Goal: Check status: Check status

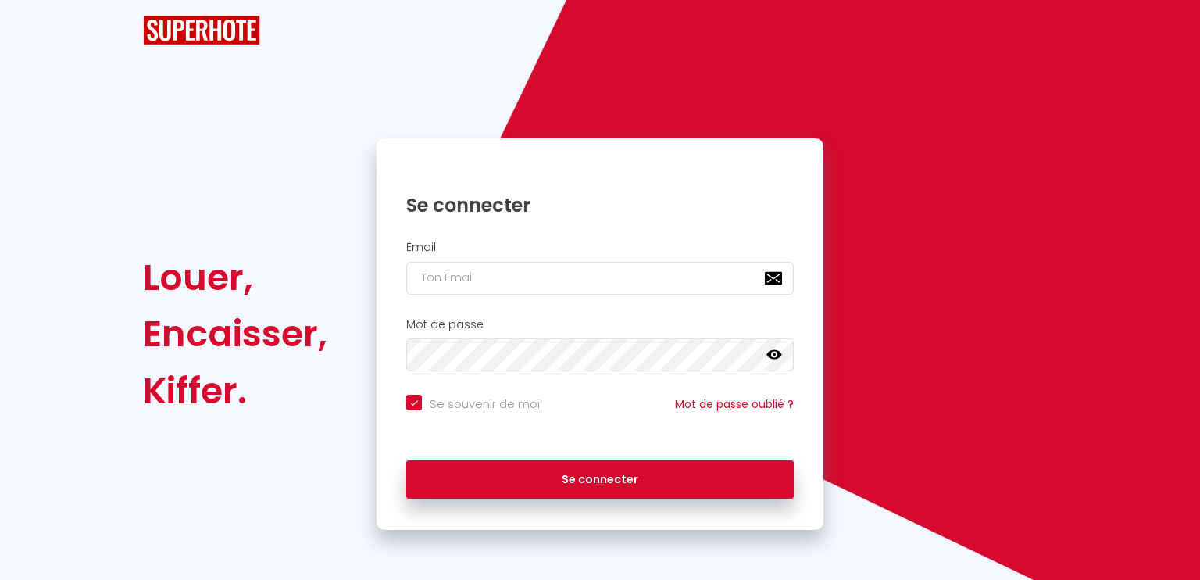
checkbox input "true"
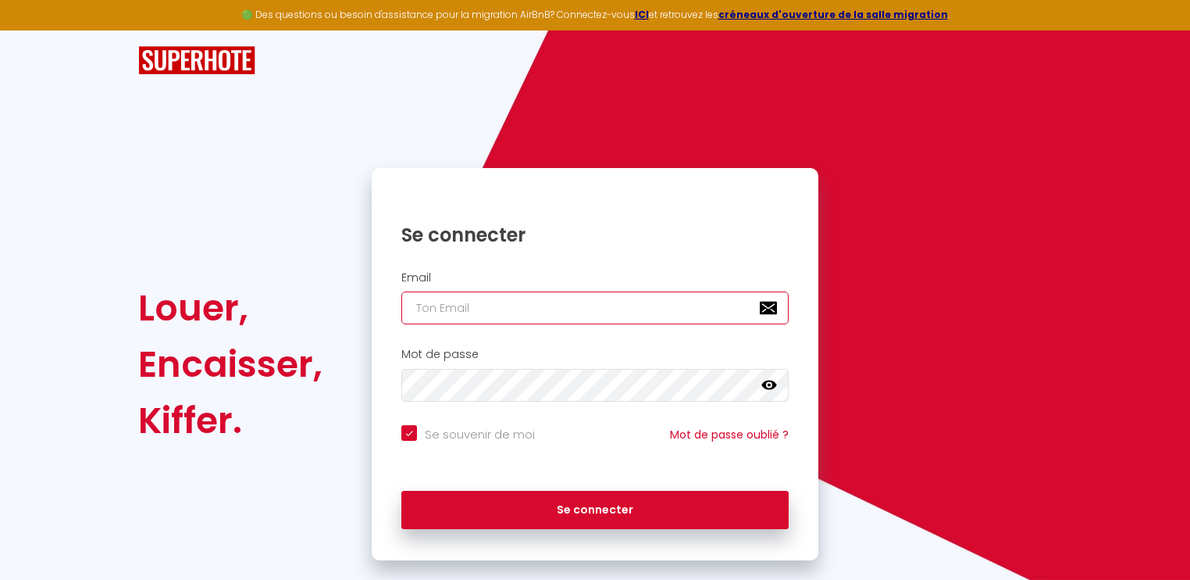
click at [446, 300] on input "email" at bounding box center [594, 307] width 387 height 33
type input "[PERSON_NAME][EMAIL_ADDRESS][DOMAIN_NAME]"
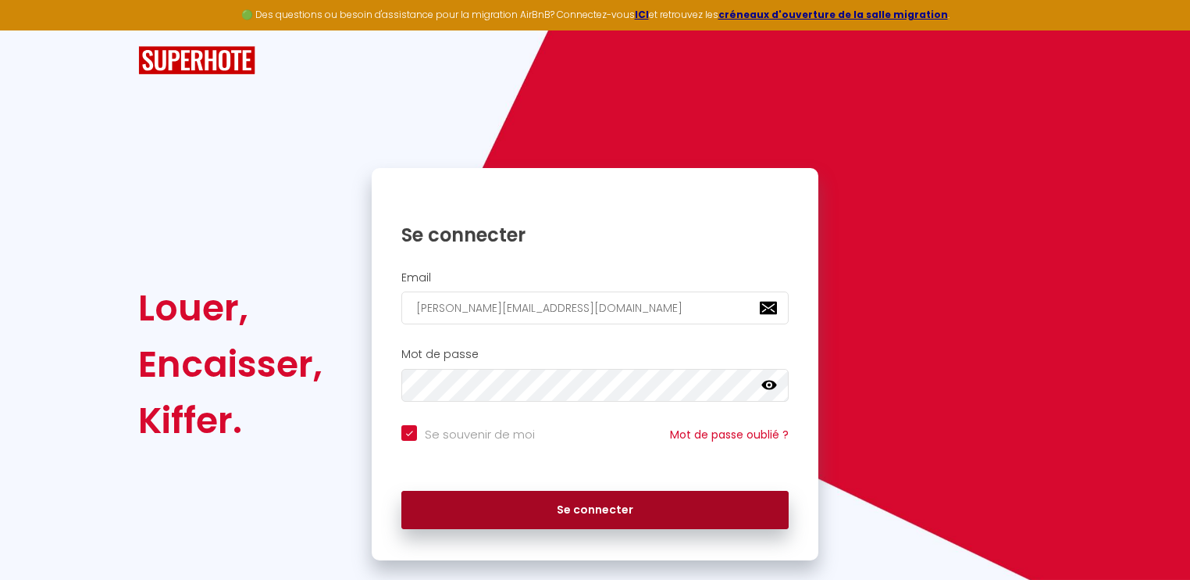
click at [560, 505] on button "Se connecter" at bounding box center [594, 510] width 387 height 39
checkbox input "true"
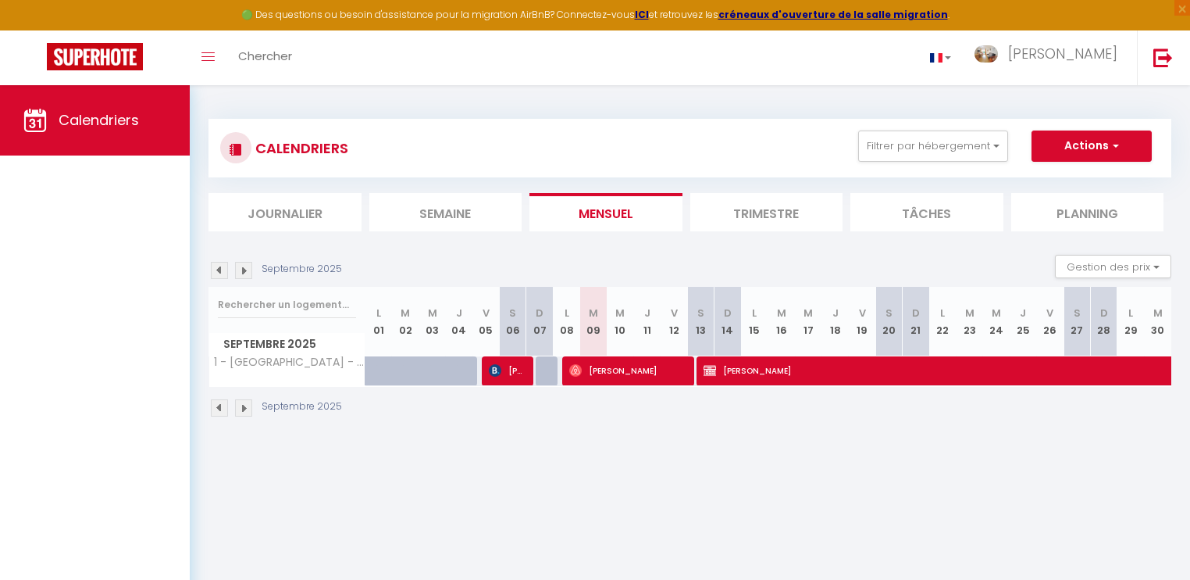
click at [758, 212] on li "Trimestre" at bounding box center [766, 212] width 153 height 38
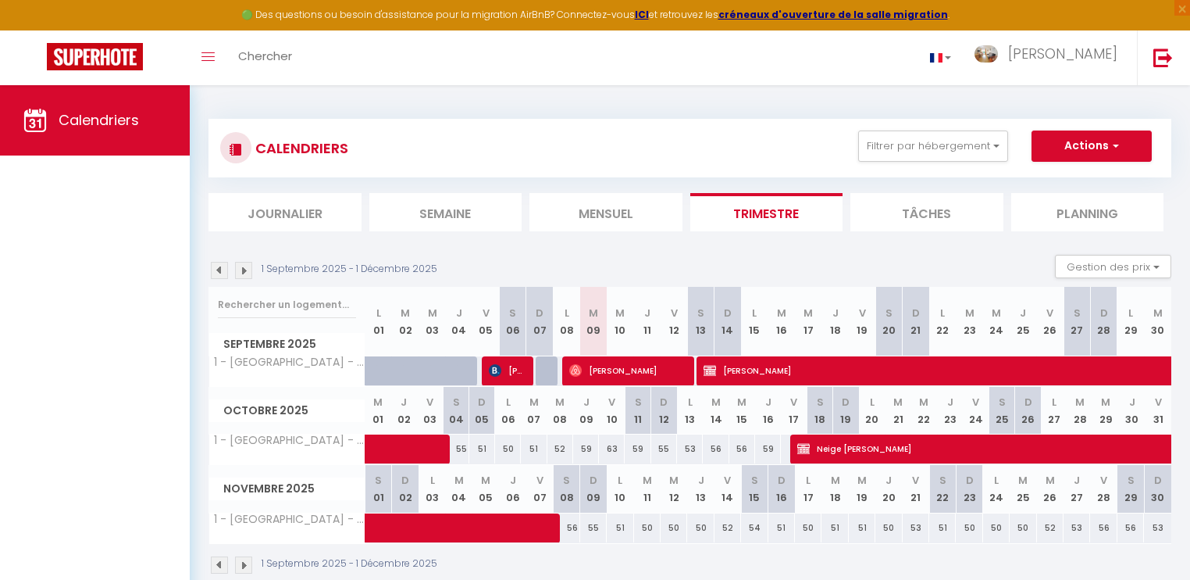
click at [216, 269] on img at bounding box center [219, 270] width 17 height 17
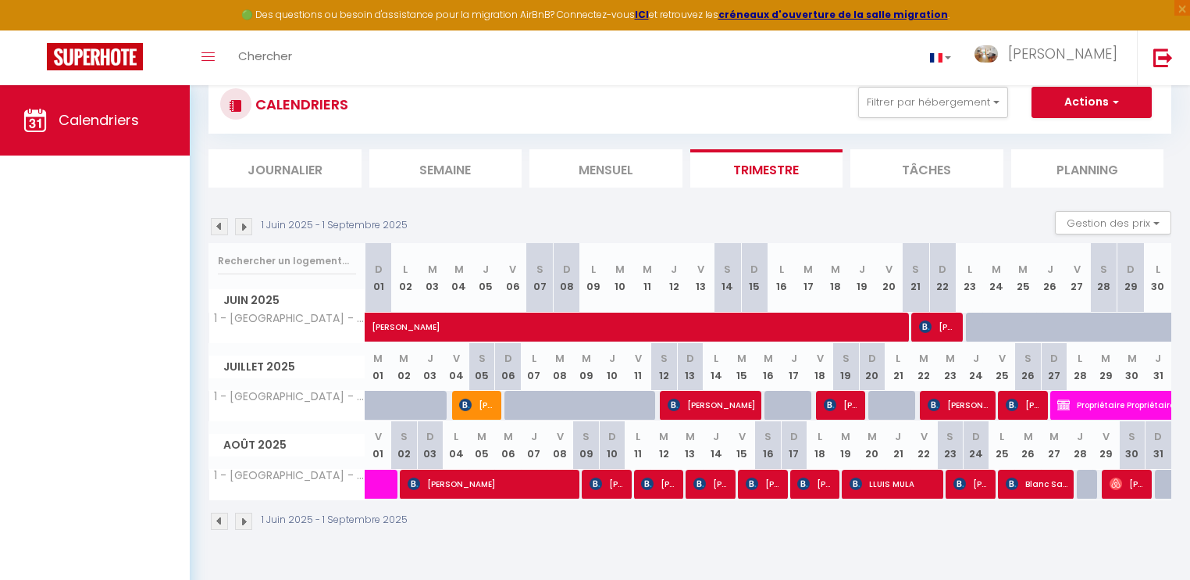
scroll to position [62, 0]
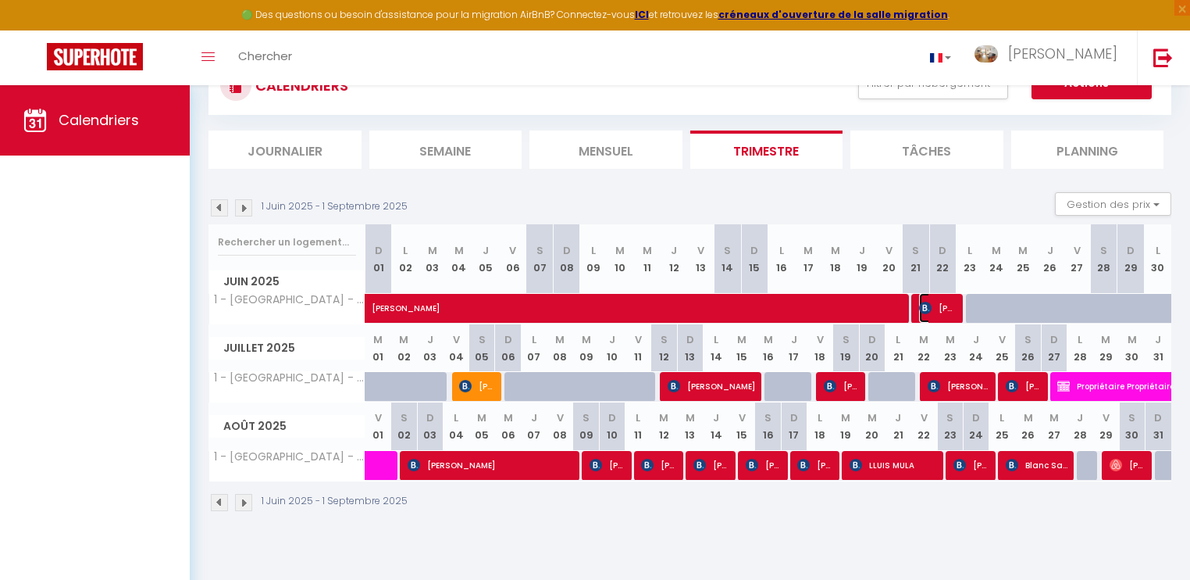
click at [942, 311] on span "[PERSON_NAME]" at bounding box center [936, 308] width 35 height 30
select select "OK"
select select "1"
select select "0"
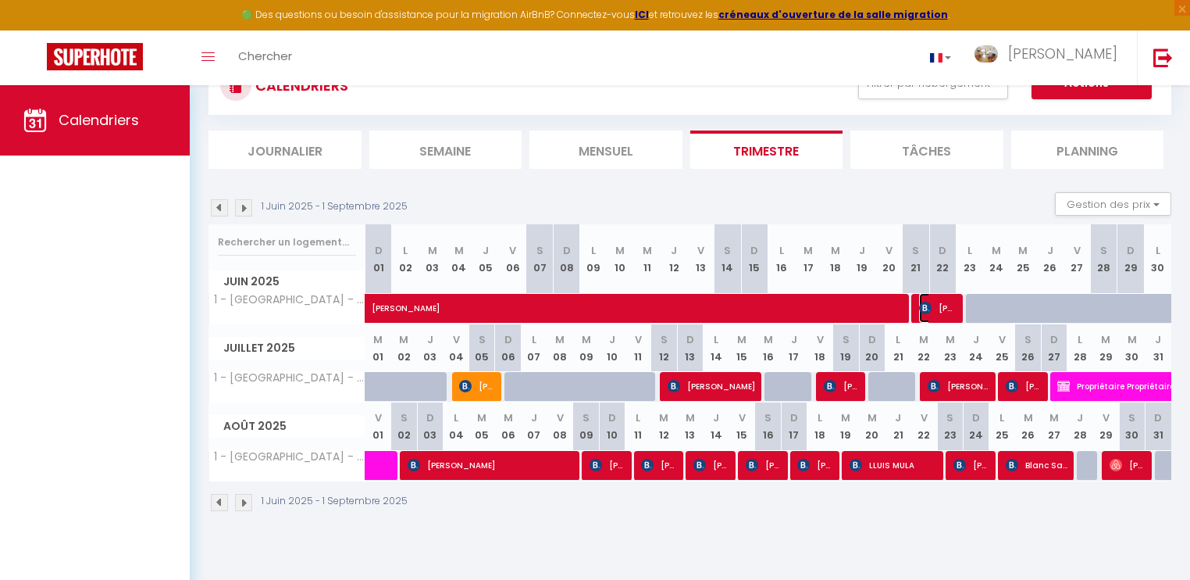
select select "1"
select select
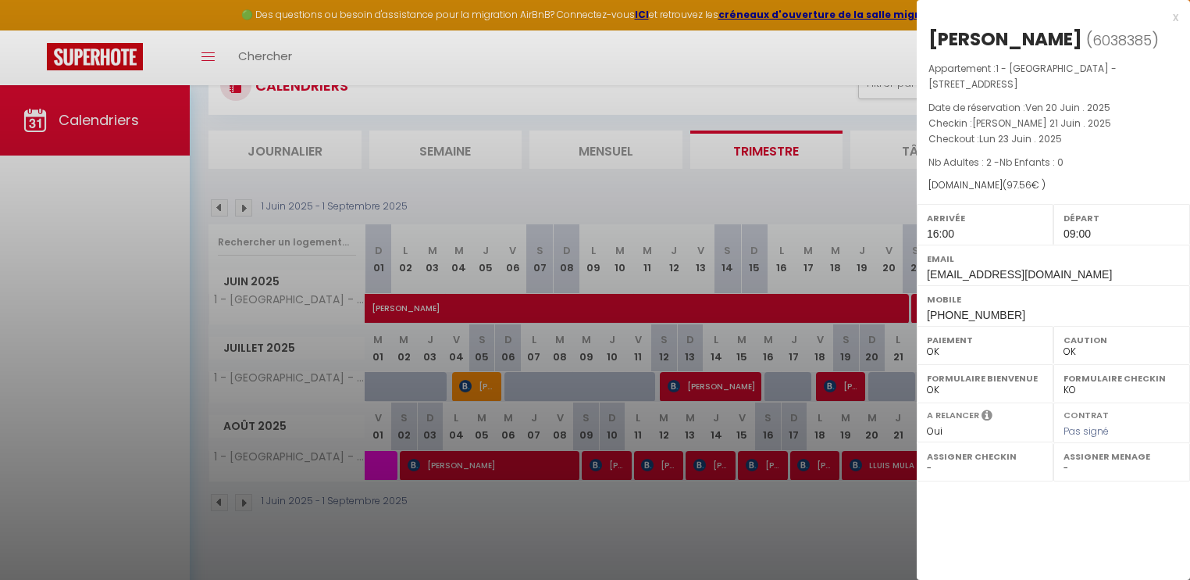
select select "6328"
click at [1179, 16] on div "x jean luc puech ( 6038385 ) Appartement : 1 - Au doux refuge - 7 Rue des Barri…" at bounding box center [1053, 167] width 273 height 334
click at [1174, 17] on div "x" at bounding box center [1048, 17] width 262 height 19
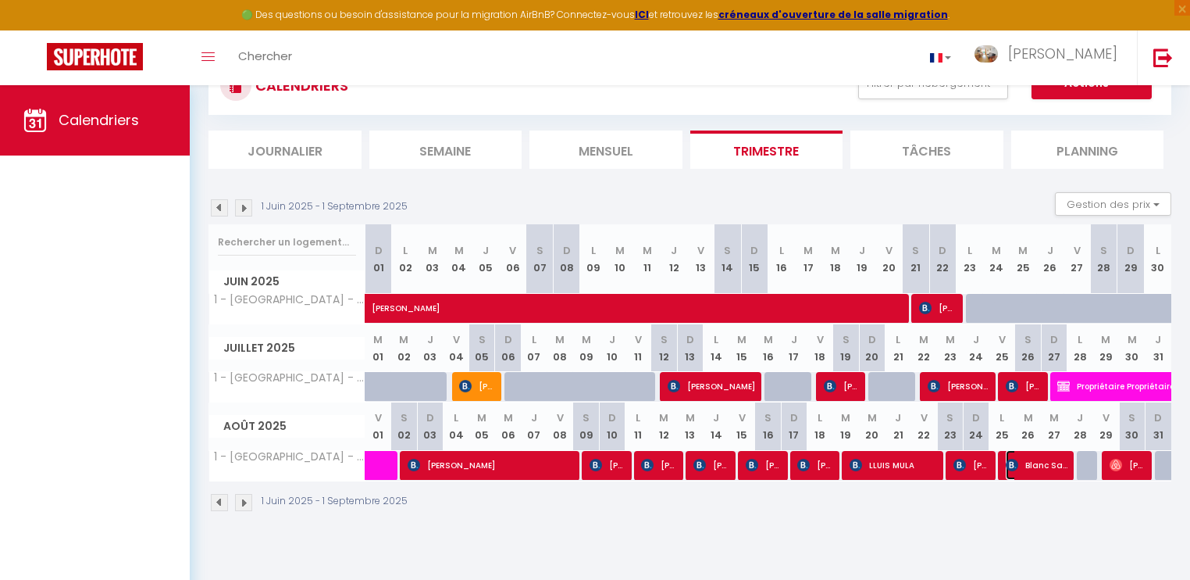
click at [1022, 466] on span "Blanc Sandrine" at bounding box center [1037, 465] width 62 height 30
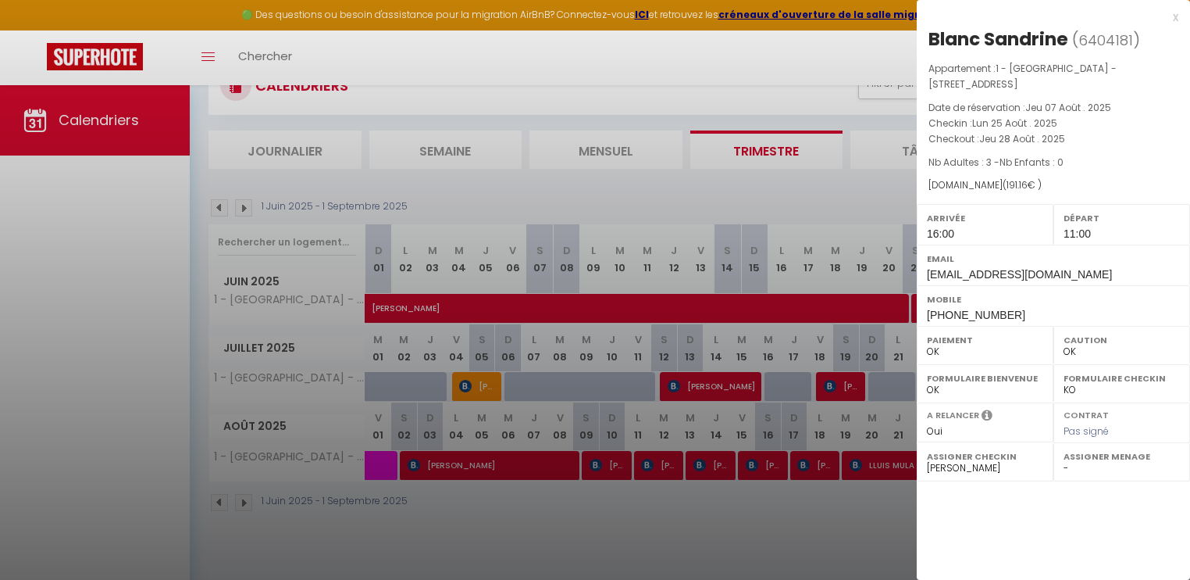
click at [1178, 16] on div "x" at bounding box center [1048, 17] width 262 height 19
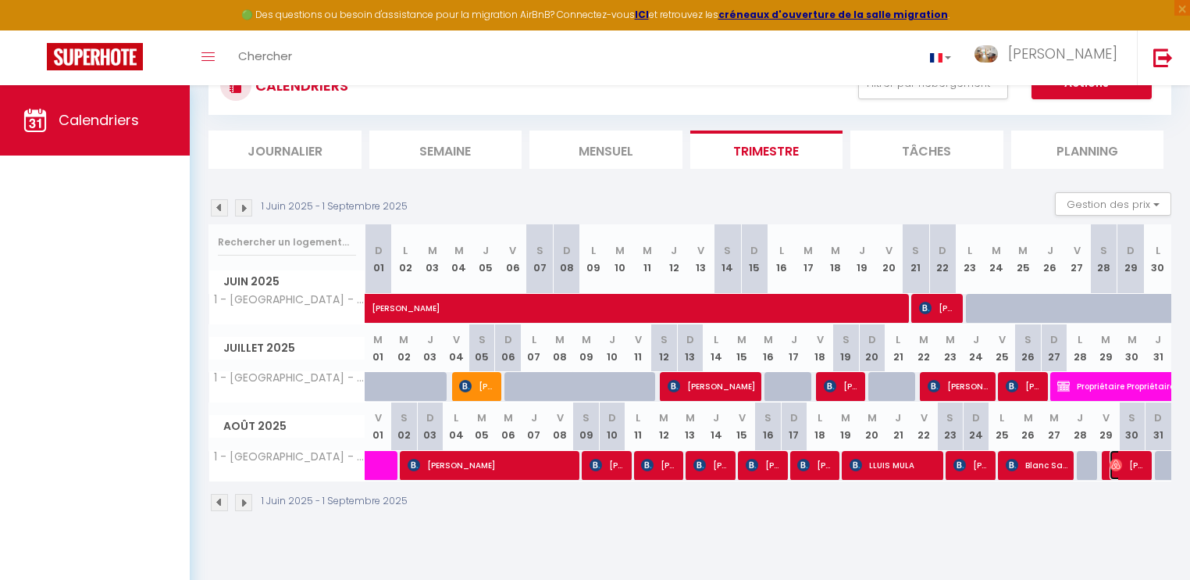
click at [1117, 469] on span "[PERSON_NAME]" at bounding box center [1127, 465] width 35 height 30
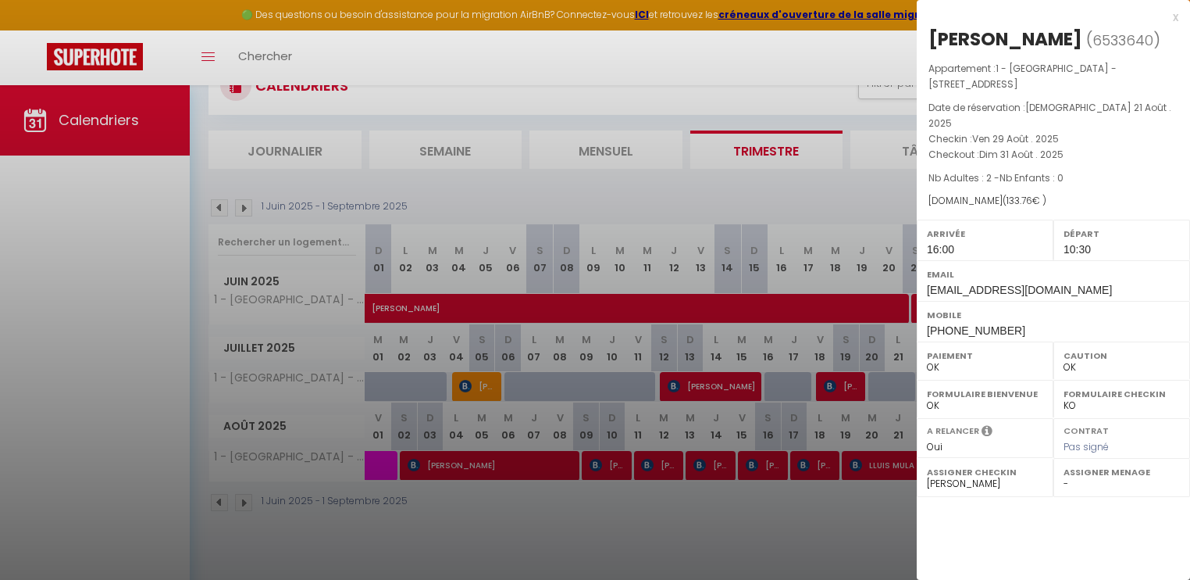
click at [1175, 17] on div "x" at bounding box center [1048, 17] width 262 height 19
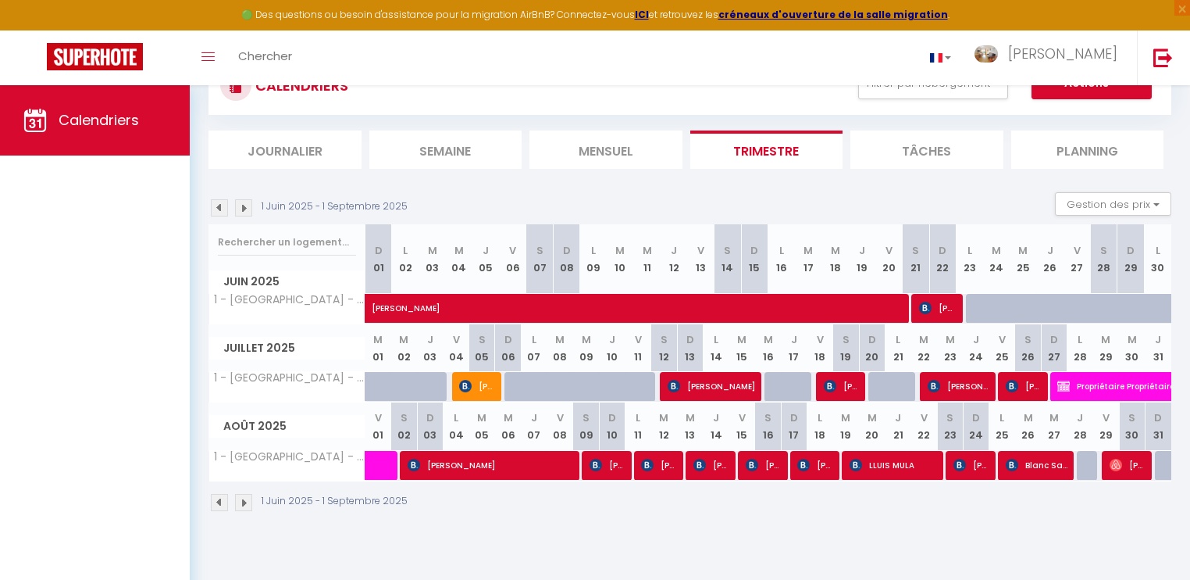
click at [242, 205] on img at bounding box center [243, 207] width 17 height 17
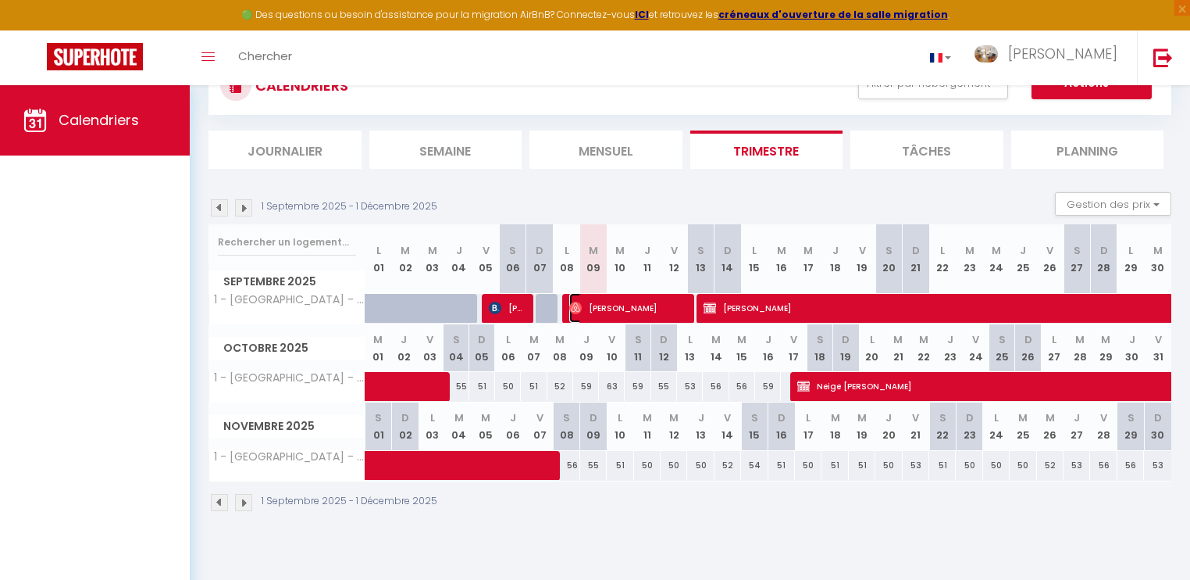
click at [596, 308] on span "[PERSON_NAME]" at bounding box center [626, 308] width 115 height 30
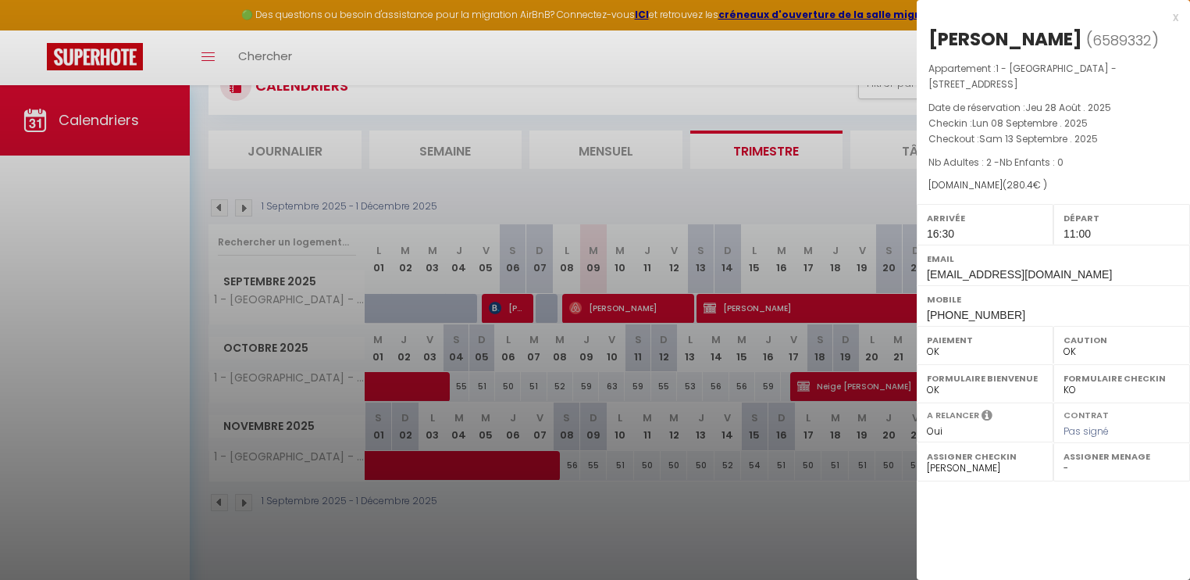
click at [1175, 17] on div "x" at bounding box center [1048, 17] width 262 height 19
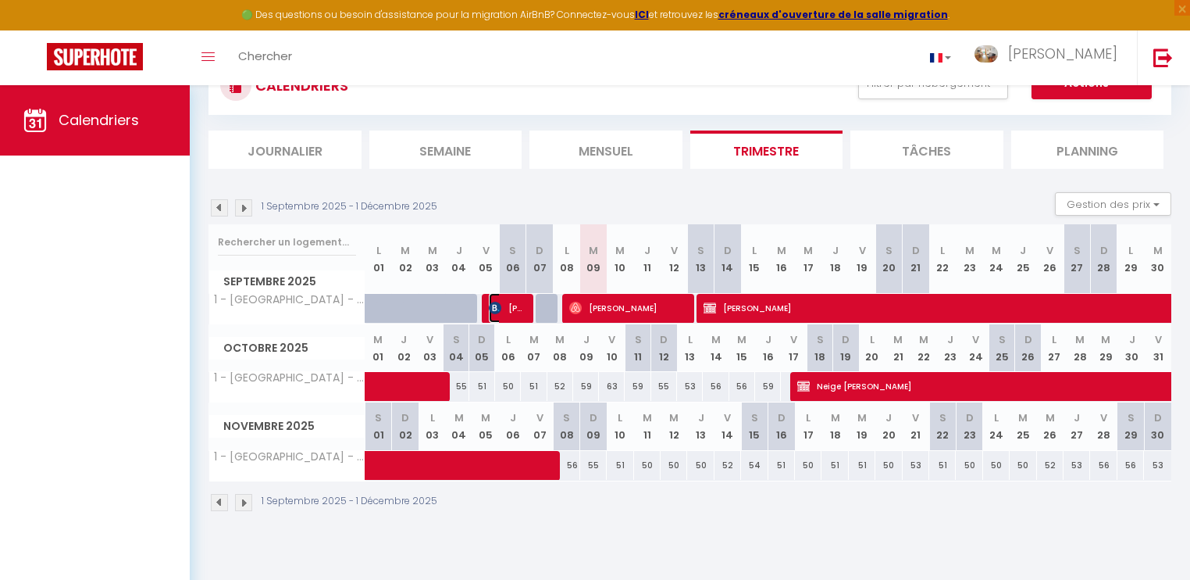
click at [513, 305] on span "[PERSON_NAME]" at bounding box center [506, 308] width 35 height 30
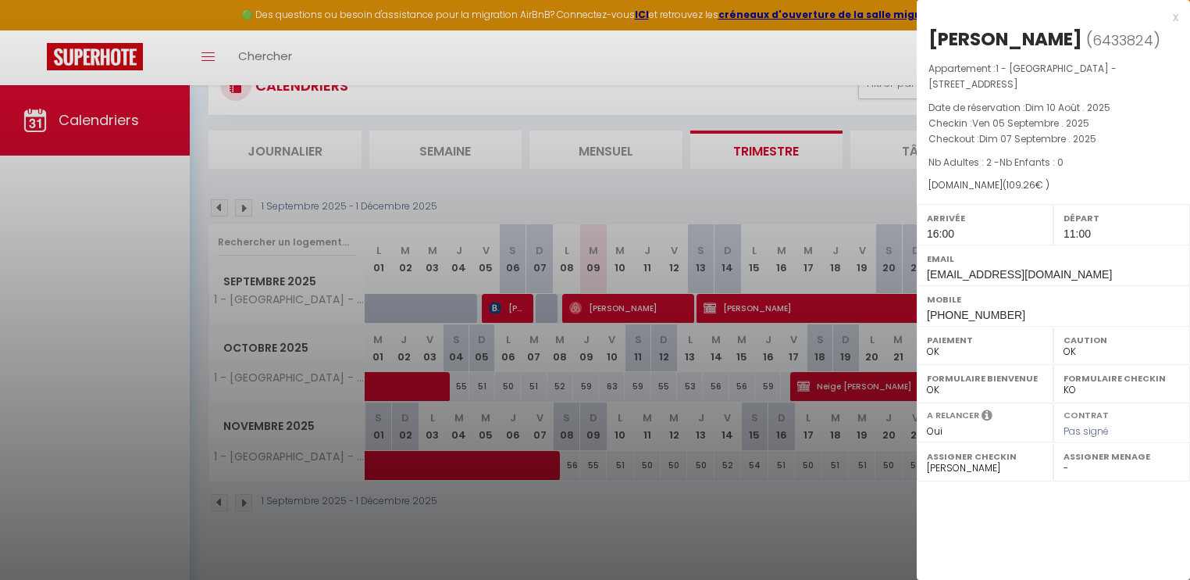
click at [1175, 16] on div "x" at bounding box center [1048, 17] width 262 height 19
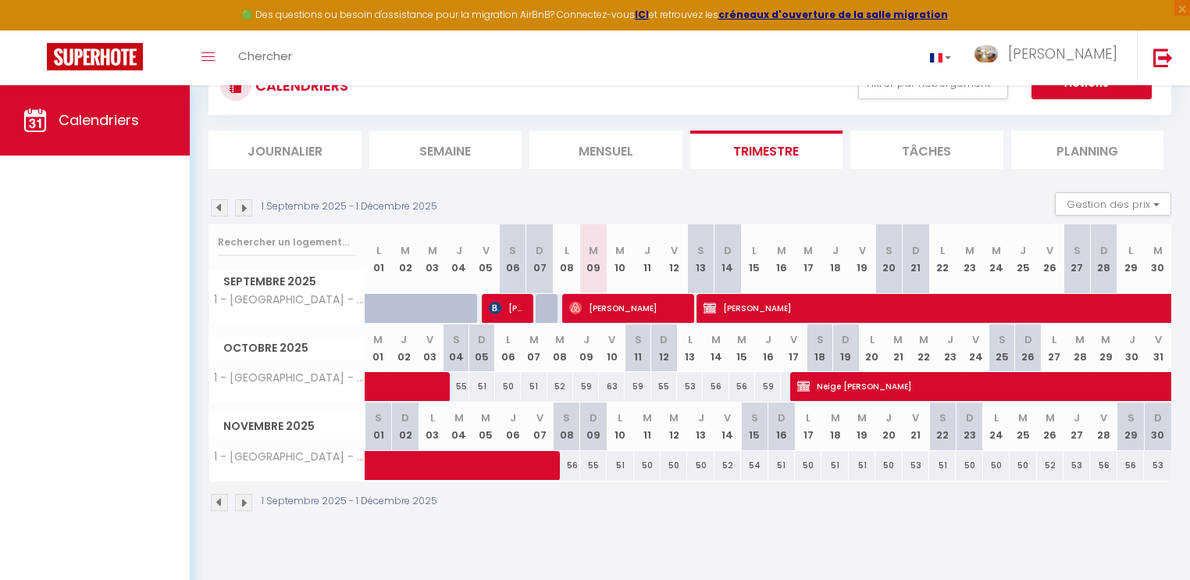
click at [223, 206] on img at bounding box center [219, 207] width 17 height 17
select select "0"
select select "6328"
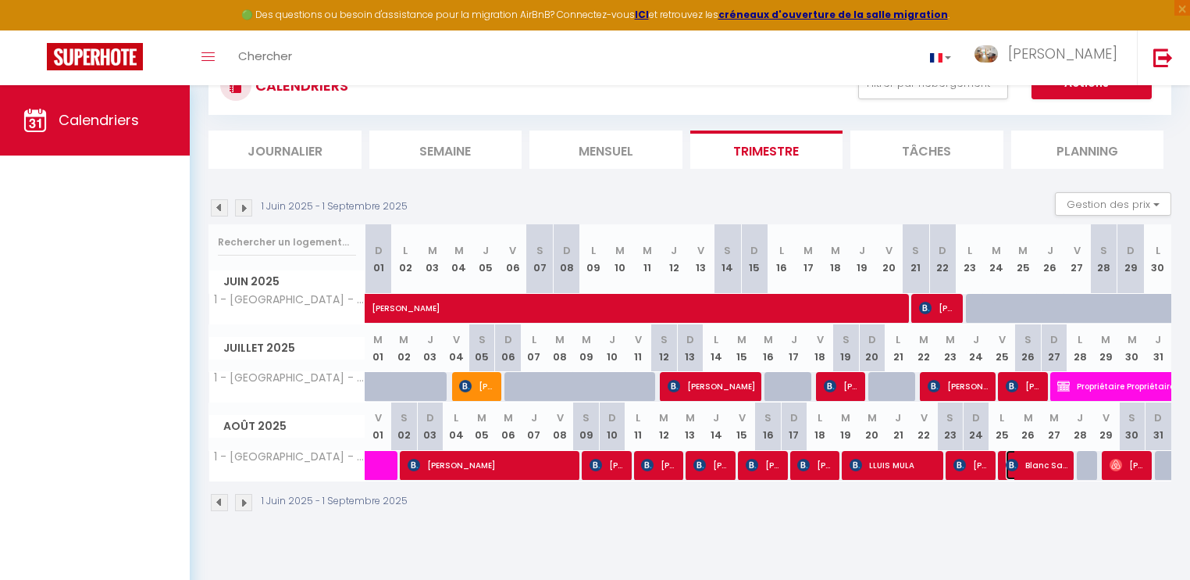
click at [1044, 462] on span "Blanc Sandrine" at bounding box center [1037, 465] width 62 height 30
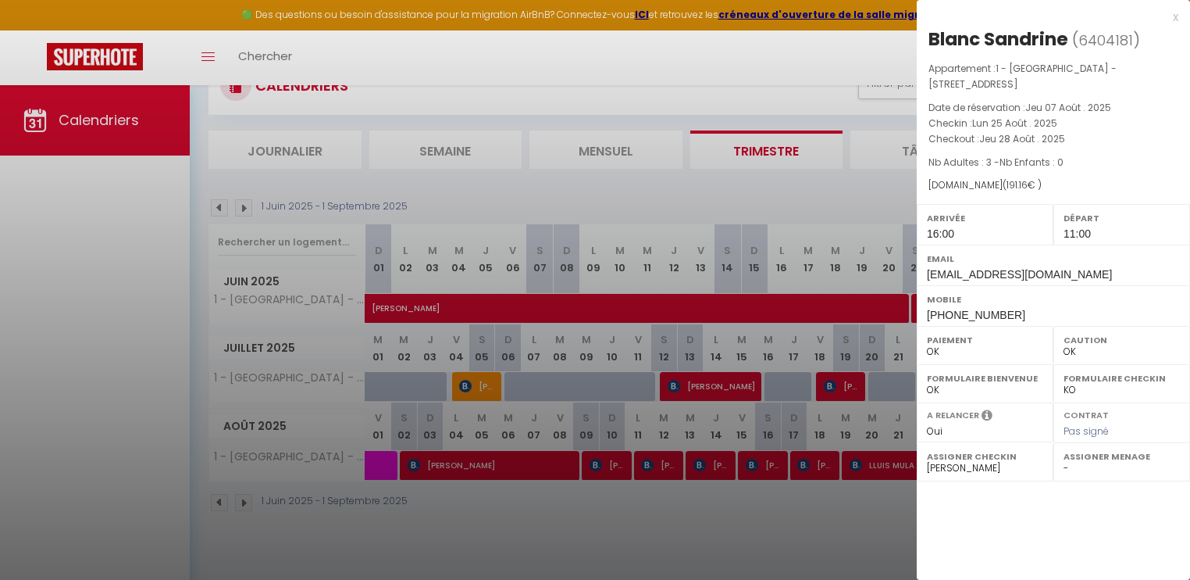
click at [1178, 18] on div "x" at bounding box center [1048, 17] width 262 height 19
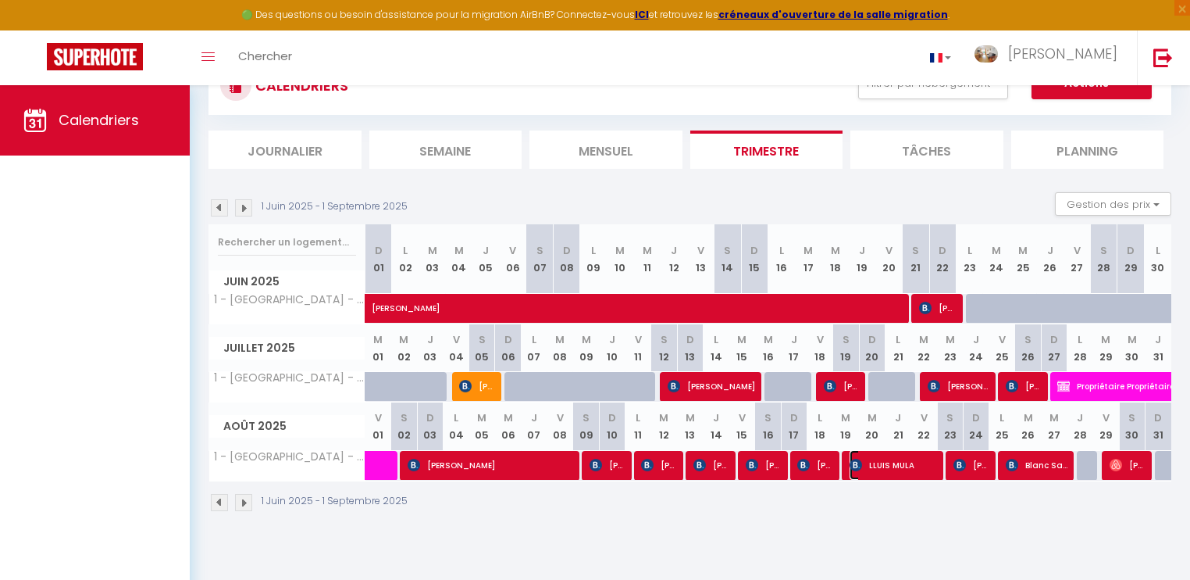
click at [880, 462] on span "LLUIS MULA" at bounding box center [894, 465] width 88 height 30
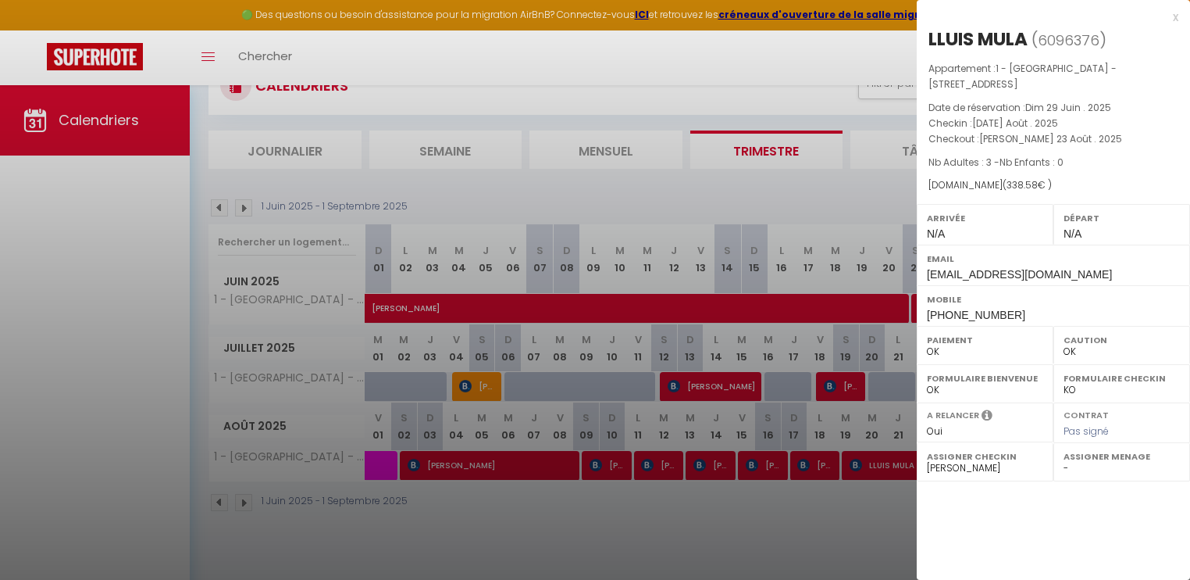
click at [1174, 17] on div "x" at bounding box center [1048, 17] width 262 height 19
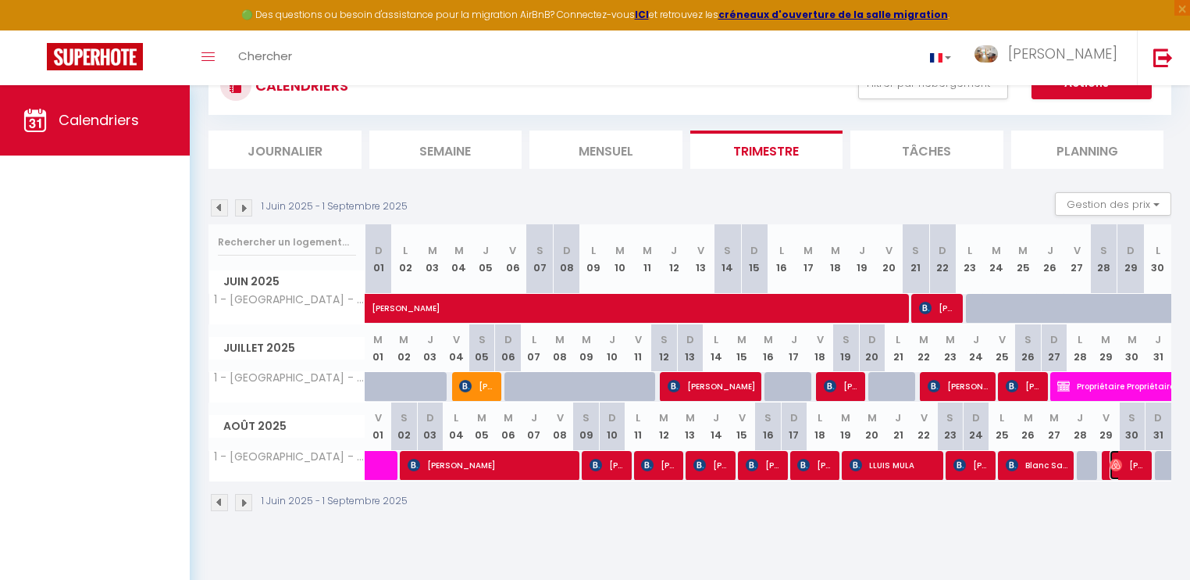
click at [1122, 465] on span "[PERSON_NAME]" at bounding box center [1127, 465] width 35 height 30
select select "1"
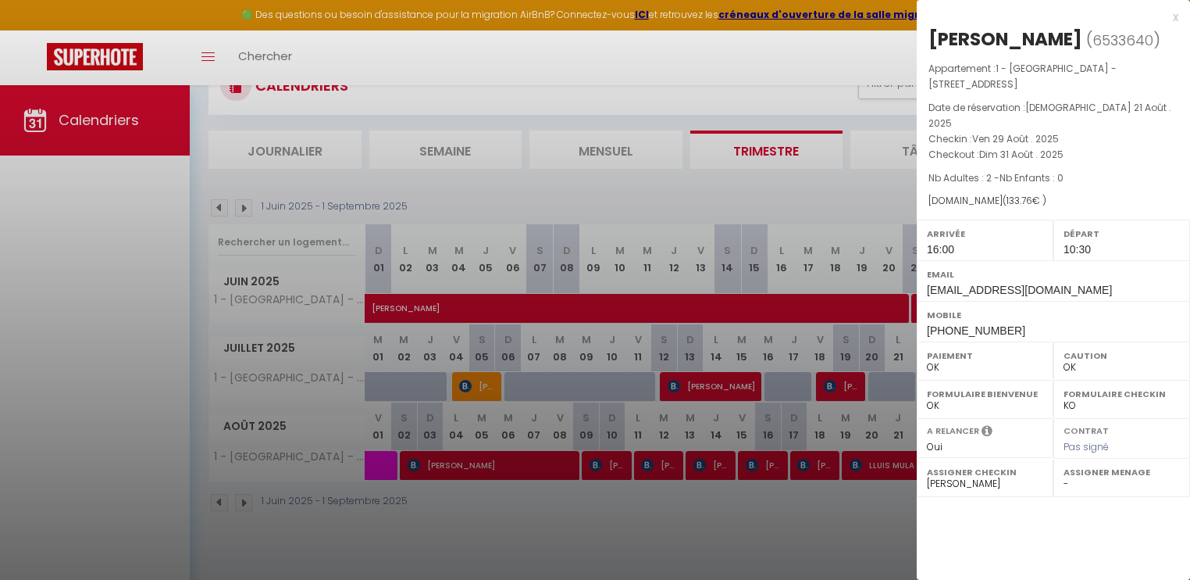
click at [1175, 18] on div "x" at bounding box center [1048, 17] width 262 height 19
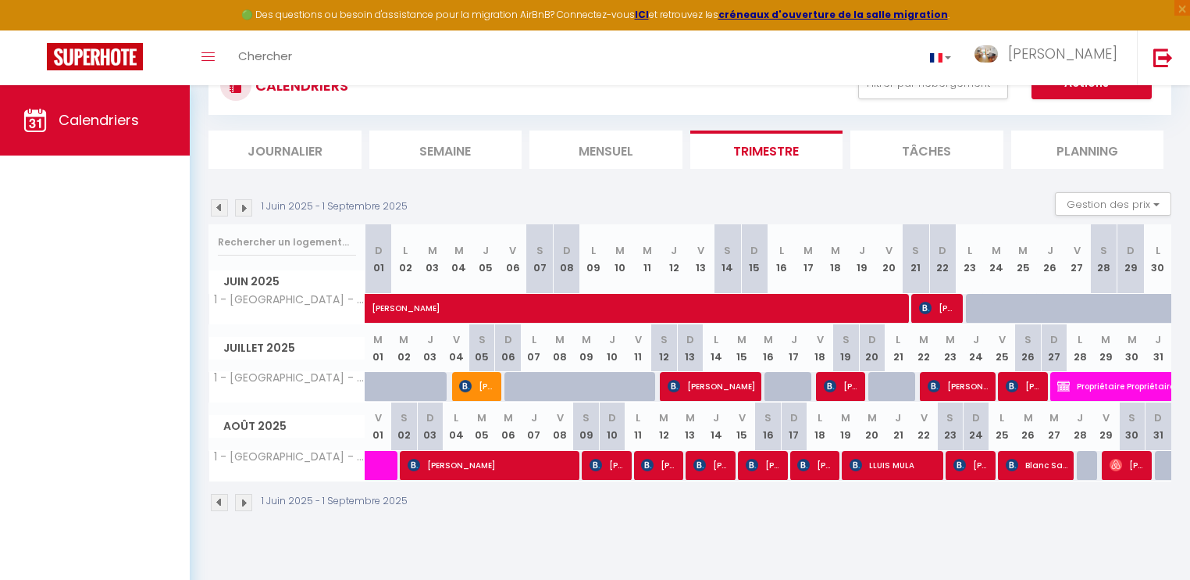
click at [244, 209] on img at bounding box center [243, 207] width 17 height 17
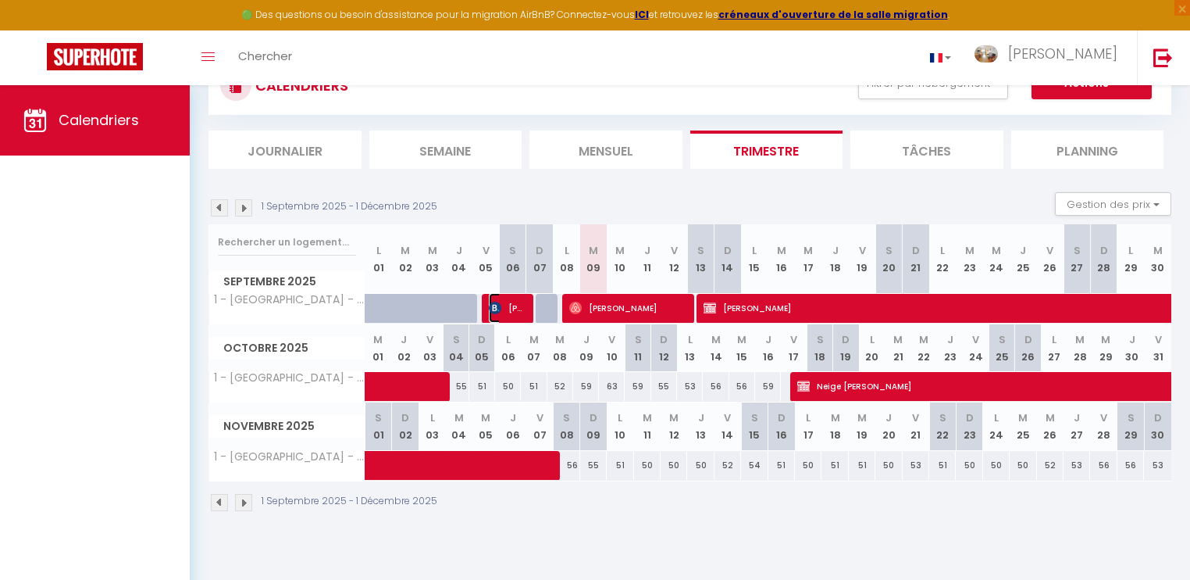
click at [512, 308] on span "[PERSON_NAME]" at bounding box center [506, 308] width 35 height 30
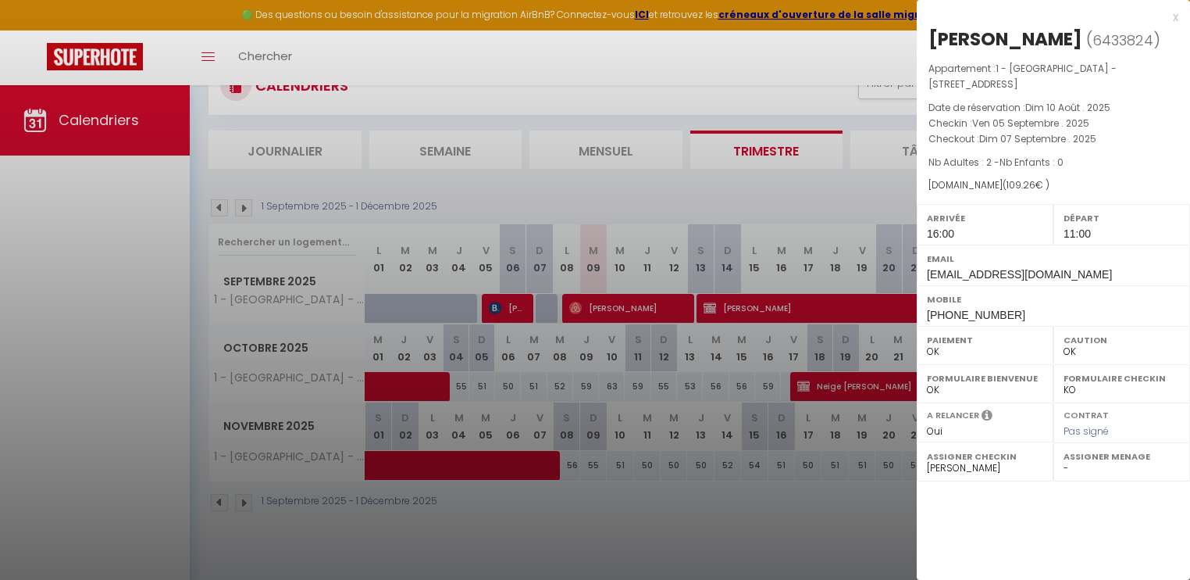
click at [1175, 19] on div "x" at bounding box center [1048, 17] width 262 height 19
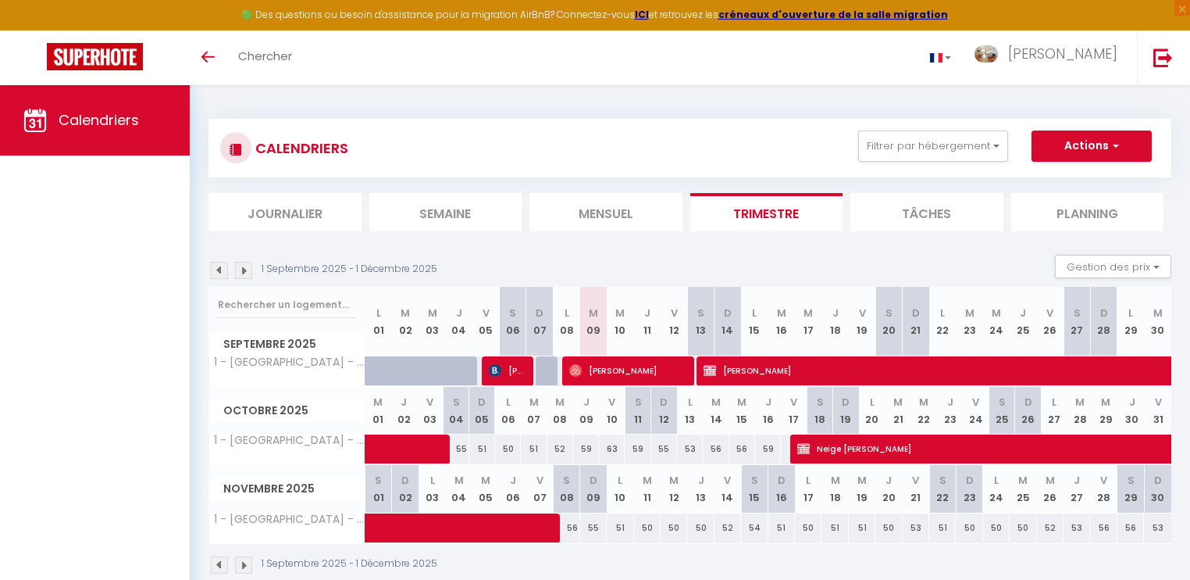
click at [223, 269] on img at bounding box center [219, 270] width 17 height 17
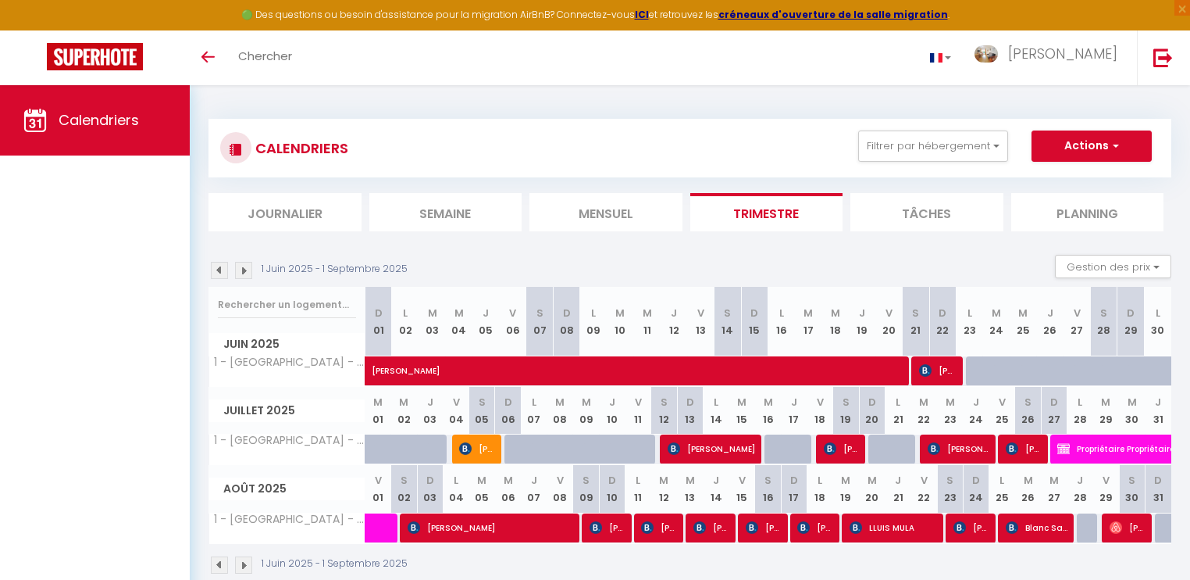
click at [227, 269] on img at bounding box center [219, 270] width 17 height 17
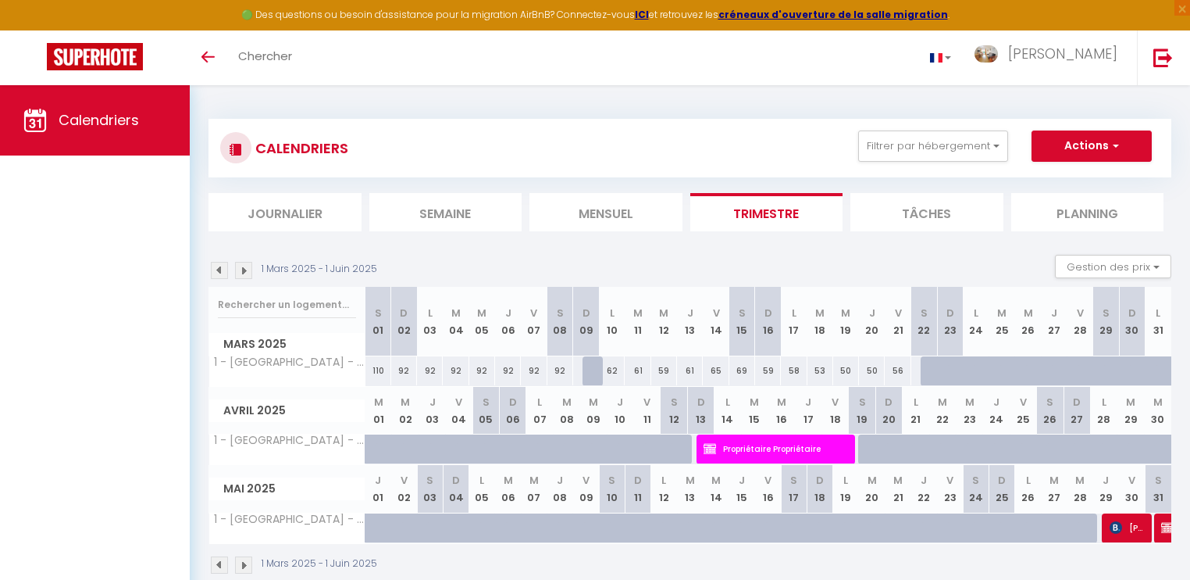
scroll to position [84, 0]
